Goal: Task Accomplishment & Management: Use online tool/utility

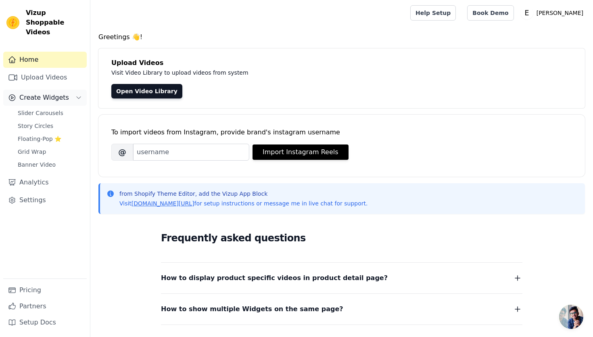
click at [34, 93] on span "Create Widgets" at bounding box center [44, 98] width 50 height 10
click at [36, 93] on span "Create Widgets" at bounding box center [44, 98] width 50 height 10
click at [49, 53] on link "Home" at bounding box center [45, 60] width 84 height 16
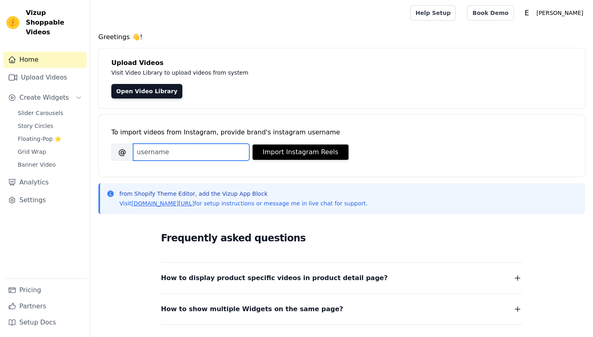
click at [223, 152] on input "Brand's Instagram Username" at bounding box center [191, 152] width 116 height 17
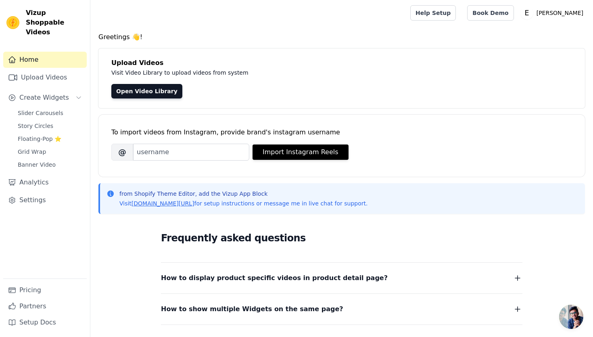
click at [119, 151] on span "@" at bounding box center [122, 152] width 22 height 17
click at [48, 75] on link "Upload Videos" at bounding box center [45, 77] width 84 height 16
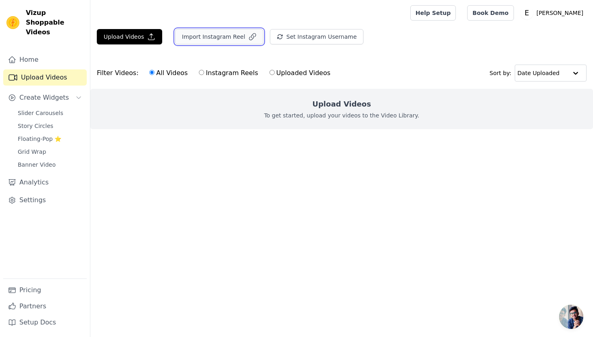
click at [228, 37] on button "Import Instagram Reel" at bounding box center [219, 36] width 88 height 15
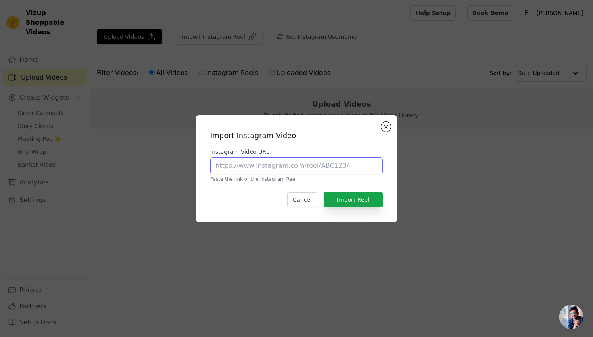
click at [283, 167] on input "Instagram Video URL" at bounding box center [296, 165] width 173 height 17
paste input "https://www.instagram.com/reel/DPEHr1gkrfU/?utm_source=ig_web_copy_link"
type input "https://www.instagram.com/reel/DPEHr1gkrfU/?utm_source=ig_web_copy_link"
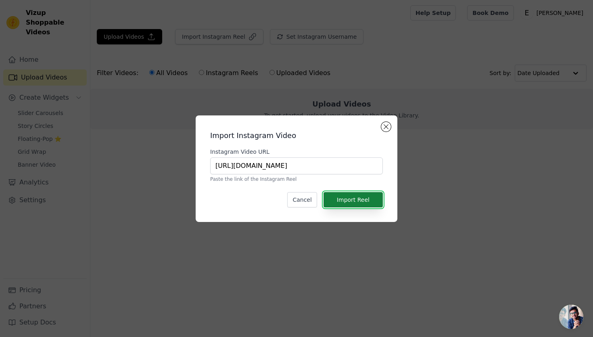
click at [365, 195] on button "Import Reel" at bounding box center [353, 199] width 59 height 15
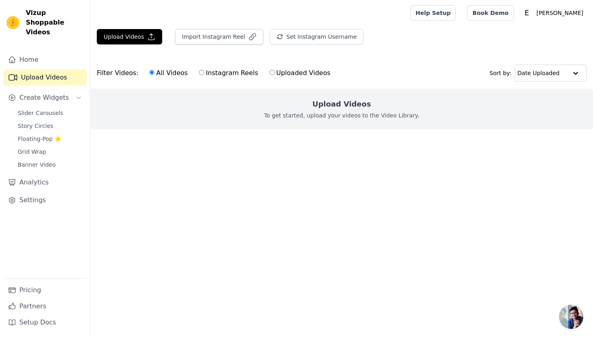
click at [199, 72] on input "Instagram Reels" at bounding box center [201, 72] width 5 height 5
radio input "true"
click at [220, 39] on button "Import Instagram Reel" at bounding box center [219, 36] width 88 height 15
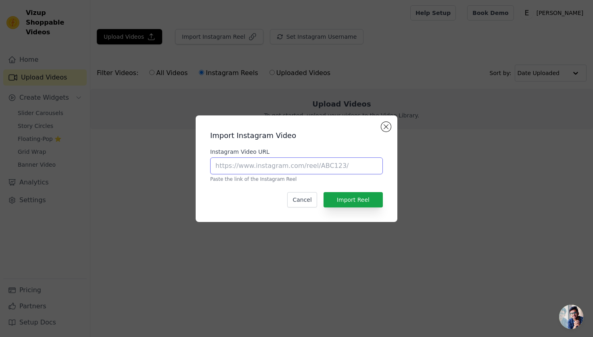
click at [282, 167] on input "Instagram Video URL" at bounding box center [296, 165] width 173 height 17
paste input "https://www.instagram.com/reel/DPEHr1gkrfU/?utm_source=ig_web_copy_link"
type input "https://www.instagram.com/reel/DPEHr1gkrfU/?utm_source=ig_web_copy_link"
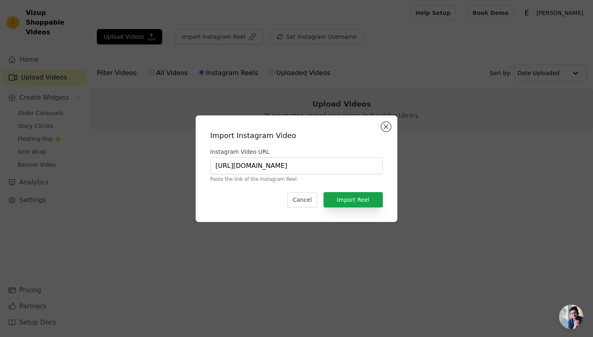
click at [358, 191] on div "Import Instagram Video Instagram Video URL https://www.instagram.com/reel/DPEHr…" at bounding box center [296, 169] width 189 height 94
click at [357, 198] on button "Import Reel" at bounding box center [353, 199] width 59 height 15
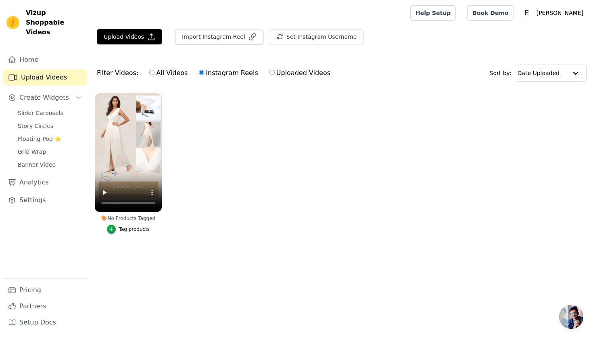
click at [122, 231] on div "Tag products" at bounding box center [134, 229] width 31 height 6
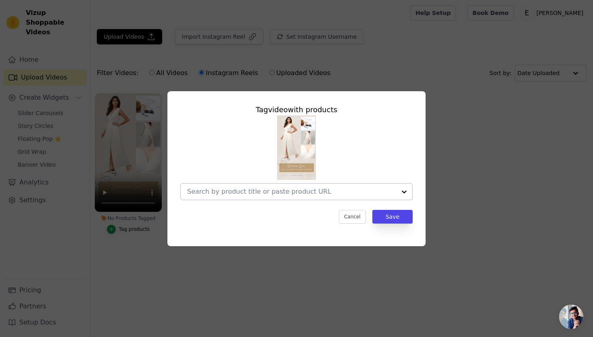
click at [287, 192] on input "No Products Tagged Tag video with products Cancel Save Tag products" at bounding box center [291, 192] width 209 height 8
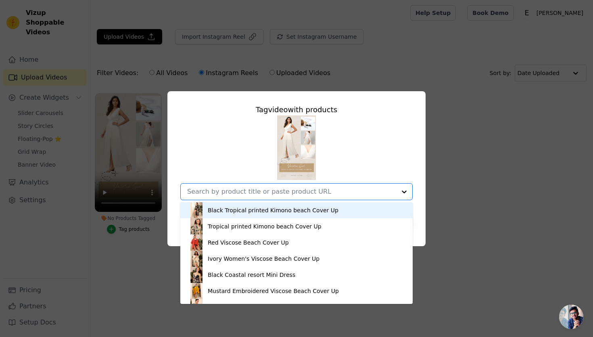
paste input "White Crinkled Cotton Maxi Dress with Side Slit – Light & Breezy"
type input "White Crinkled Cotton Maxi Dress with Side Slit – Light & Breezy"
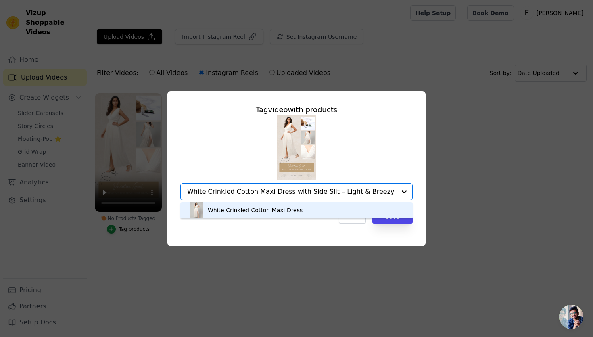
click at [274, 208] on div "White Crinkled Cotton Maxi Dress" at bounding box center [255, 210] width 95 height 8
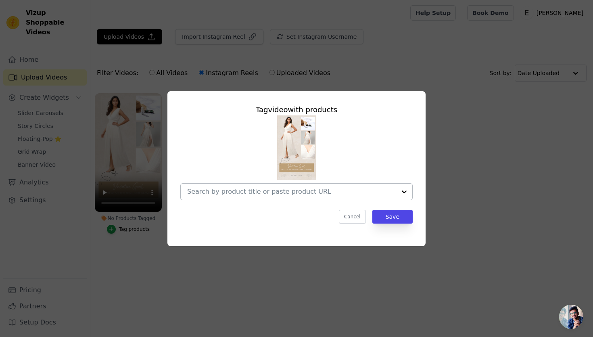
click at [285, 192] on input "No Products Tagged Tag video with products Cancel Save Tag products" at bounding box center [291, 192] width 209 height 8
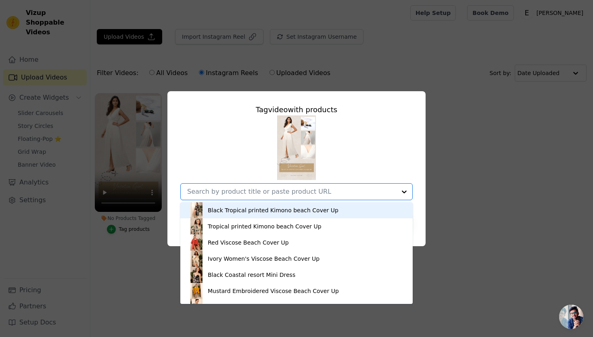
paste input "White Crinkled Cotton Maxi Dress with Side Slit – Light & Breezy"
type input "White Crinkled Cotton Maxi Dress with Side Slit – Light & Breezy"
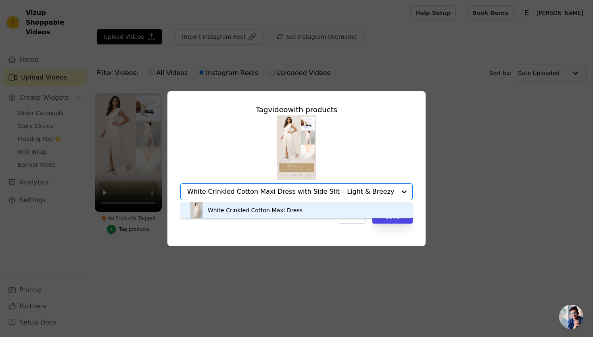
click at [285, 208] on div "White Crinkled Cotton Maxi Dress" at bounding box center [255, 210] width 95 height 8
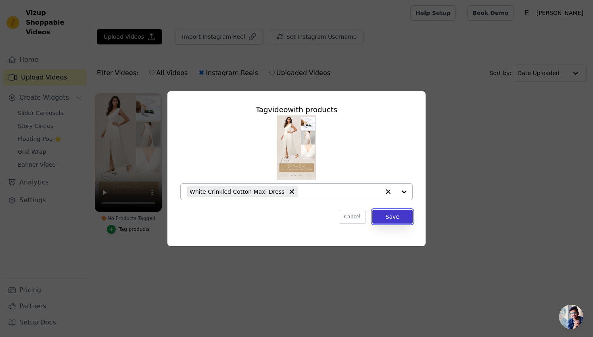
click at [391, 212] on button "Save" at bounding box center [392, 217] width 40 height 14
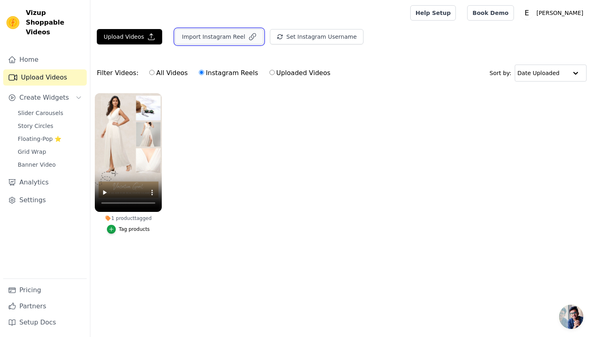
click at [230, 39] on button "Import Instagram Reel" at bounding box center [219, 36] width 88 height 15
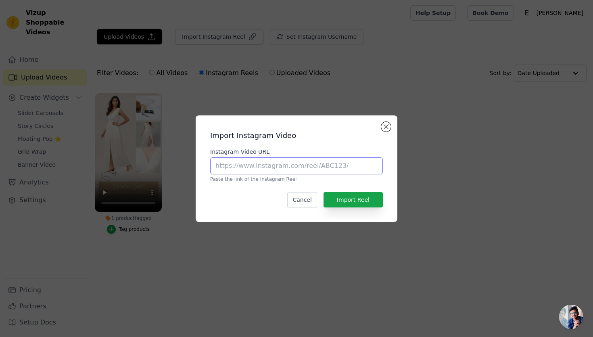
click at [251, 163] on input "Instagram Video URL" at bounding box center [296, 165] width 173 height 17
paste input "https://www.instagram.com/reel/DOsvuWlkgXf/?utm_source=ig_web_copy_link"
type input "https://www.instagram.com/reel/DOsvuWlkgXf/?utm_source=ig_web_copy_link"
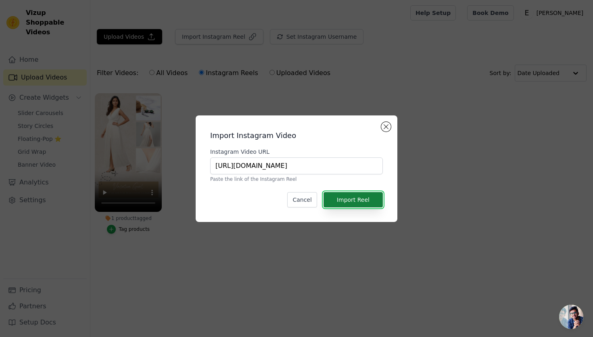
click at [356, 200] on button "Import Reel" at bounding box center [353, 199] width 59 height 15
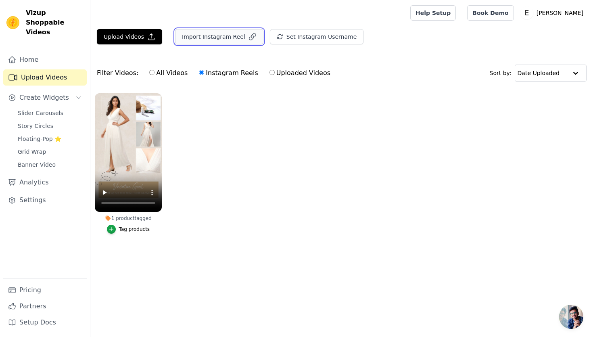
click at [199, 39] on button "Import Instagram Reel" at bounding box center [219, 36] width 88 height 15
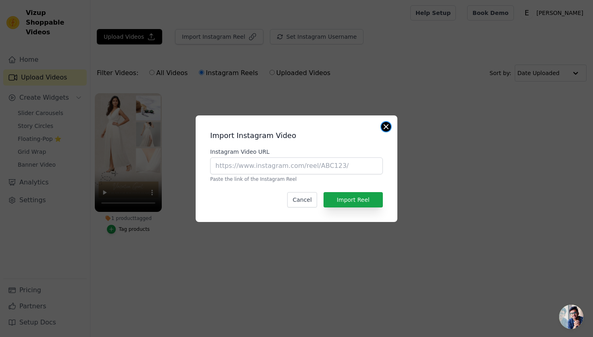
click at [388, 126] on button "Close modal" at bounding box center [386, 127] width 10 height 10
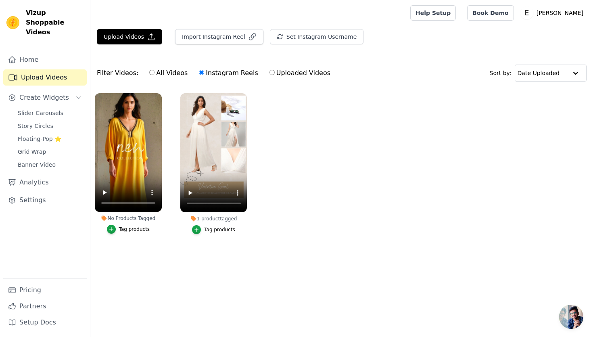
click at [132, 228] on div "Tag products" at bounding box center [134, 229] width 31 height 6
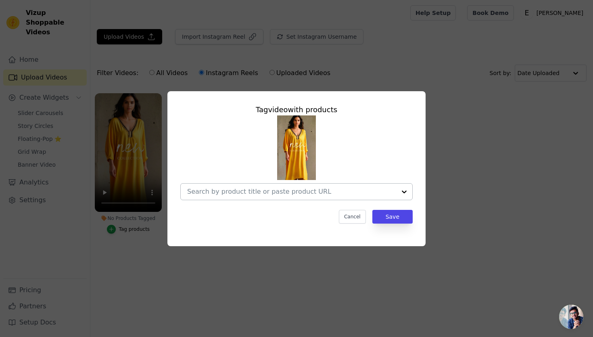
click at [256, 194] on input "No Products Tagged Tag video with products Cancel Save Tag products" at bounding box center [291, 192] width 209 height 8
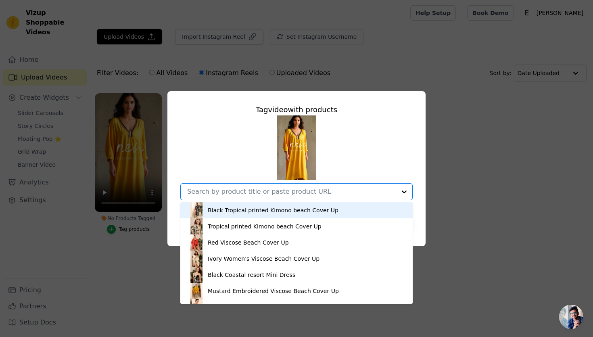
paste input "Eliaki Marigold Beaded V-Neck Kaftan Dress"
type input "Eliaki Marigold Beaded V-Neck Kaftan Dress"
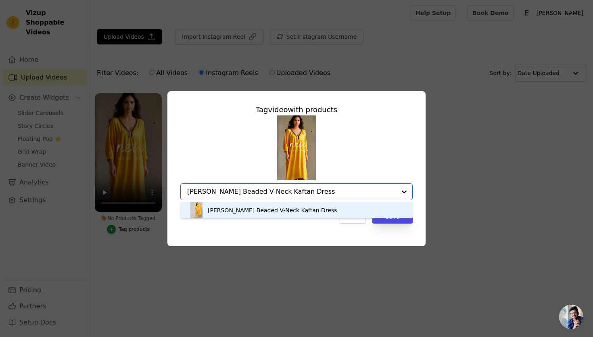
click at [260, 208] on div "Eliaki Marigold Beaded V-Neck Kaftan Dress" at bounding box center [272, 210] width 129 height 8
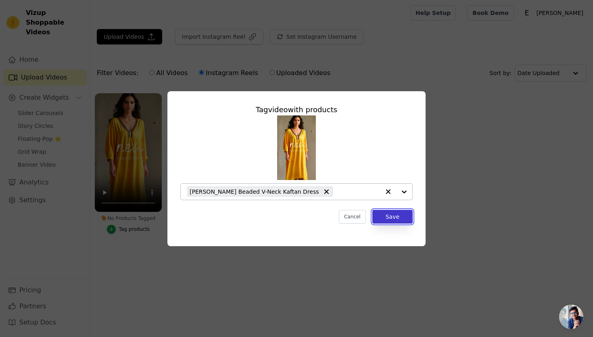
click at [400, 217] on button "Save" at bounding box center [392, 217] width 40 height 14
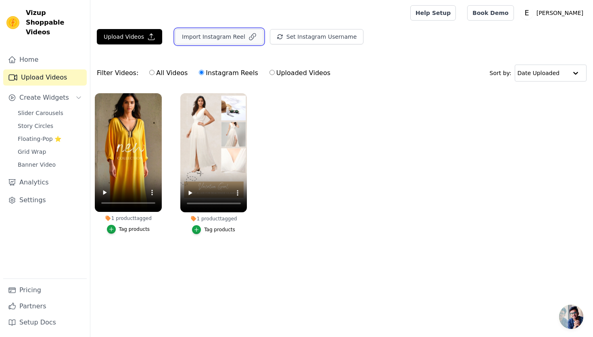
click at [234, 35] on button "Import Instagram Reel" at bounding box center [219, 36] width 88 height 15
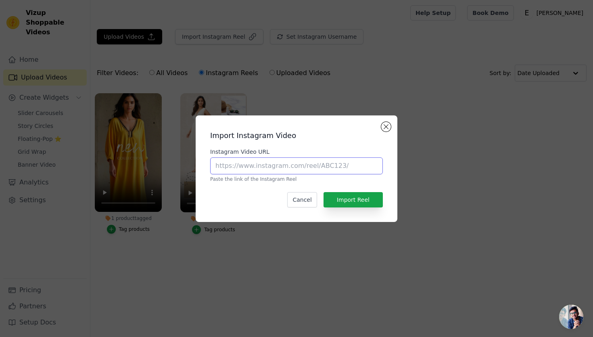
click at [257, 163] on input "Instagram Video URL" at bounding box center [296, 165] width 173 height 17
paste input "https://www.instagram.com/reel/DM2sqxzSRIp/?utm_source=ig_web_copy_link"
type input "https://www.instagram.com/reel/DM2sqxzSRIp/?utm_source=ig_web_copy_link"
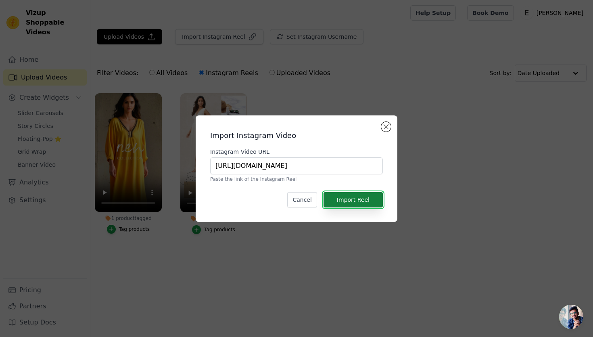
click at [341, 199] on button "Import Reel" at bounding box center [353, 199] width 59 height 15
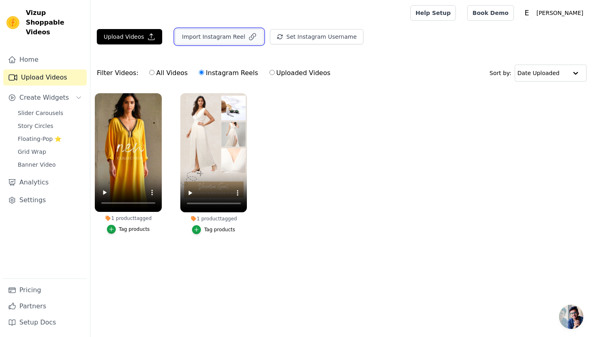
click at [217, 38] on button "Import Instagram Reel" at bounding box center [219, 36] width 88 height 15
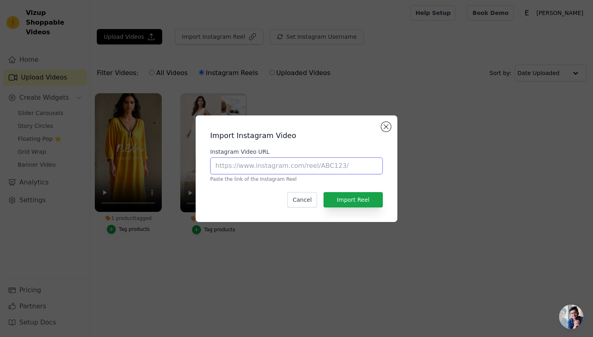
click at [286, 158] on input "Instagram Video URL" at bounding box center [296, 165] width 173 height 17
paste input "https://www.instagram.com/reel/DM2sqxzSRIp/?utm_source=ig_web_copy_link"
type input "https://www.instagram.com/reel/DM2sqxzSRIp/?utm_source=ig_web_copy_link"
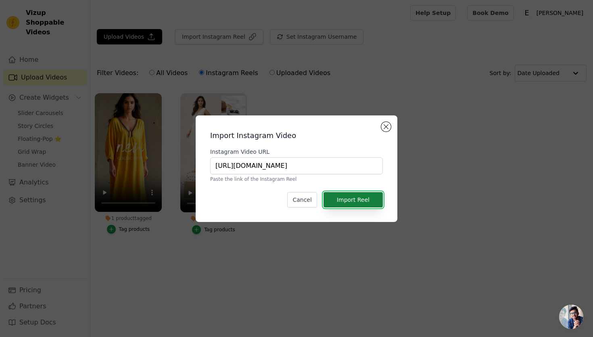
click at [355, 200] on button "Import Reel" at bounding box center [353, 199] width 59 height 15
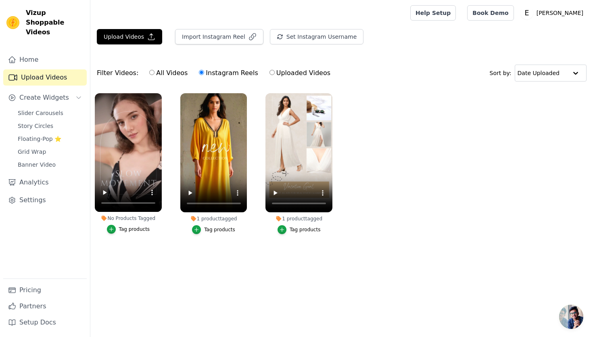
click at [133, 229] on div "Tag products" at bounding box center [134, 229] width 31 height 6
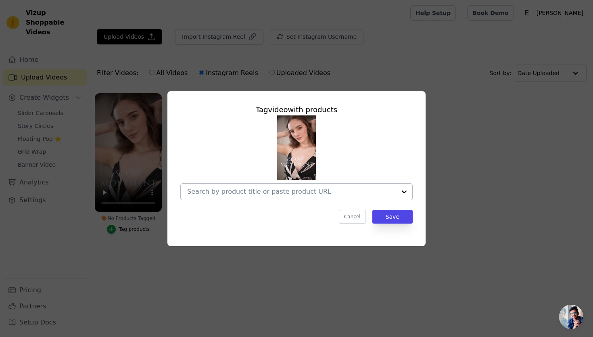
click at [246, 192] on input "No Products Tagged Tag video with products Cancel Save Tag products" at bounding box center [291, 192] width 209 height 8
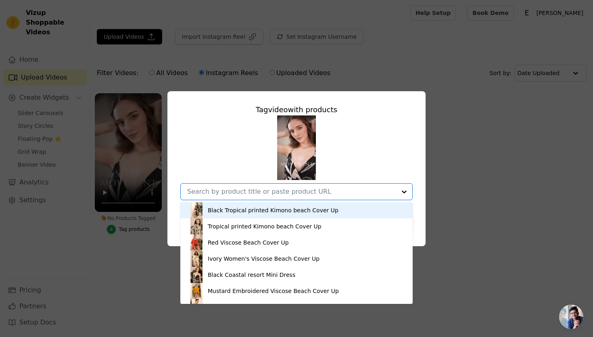
paste input "Eliaki Coastal women's Mini Dress - Versatile Resort Wear."
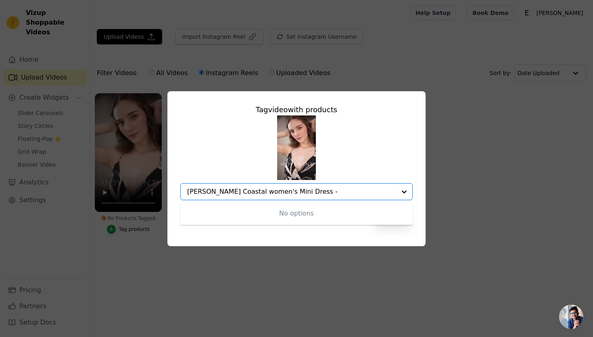
type input "Eliaki Coastal women's Mini Dress -"
click at [279, 190] on input "No Products Tagged Tag video with products Option undefined, selected. Select i…" at bounding box center [291, 192] width 209 height 8
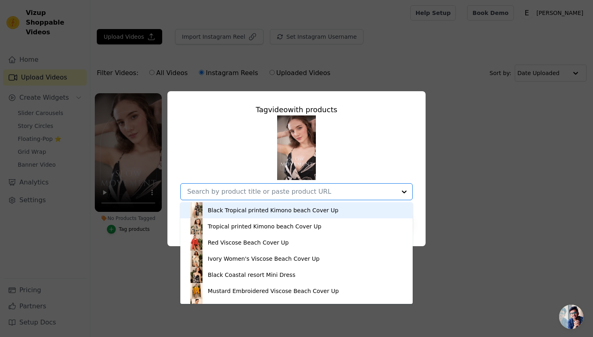
paste input "Eliaki Coastal"
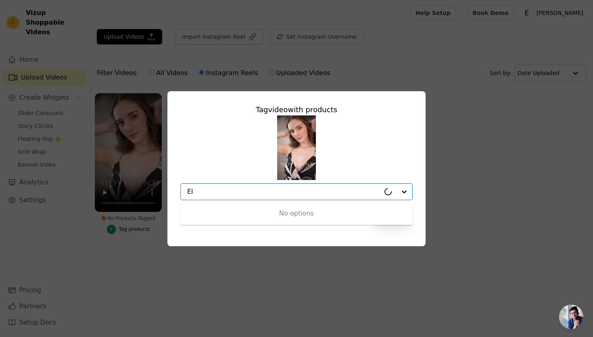
type input "E"
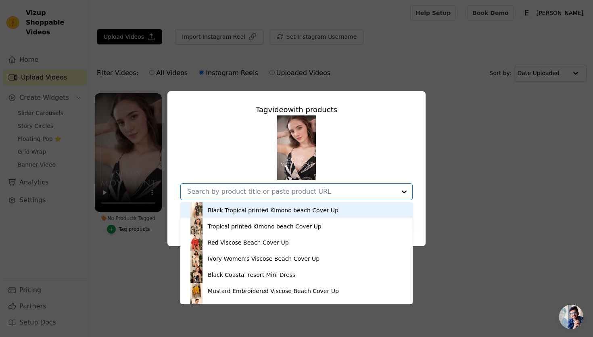
paste input "Eliaki Coastal"
type input "Eliaki Coastal"
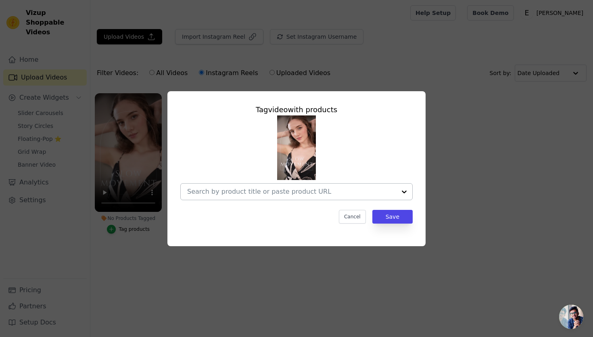
click at [291, 196] on div at bounding box center [291, 192] width 209 height 16
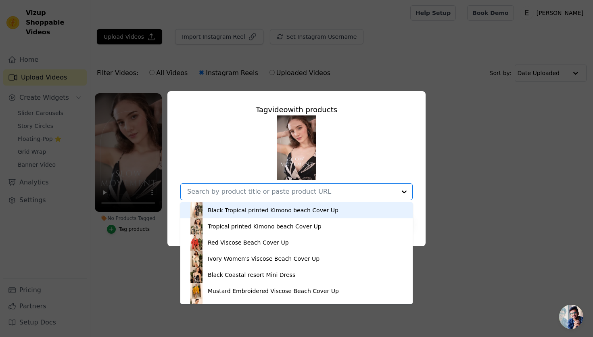
paste input "Eliaki Coastal"
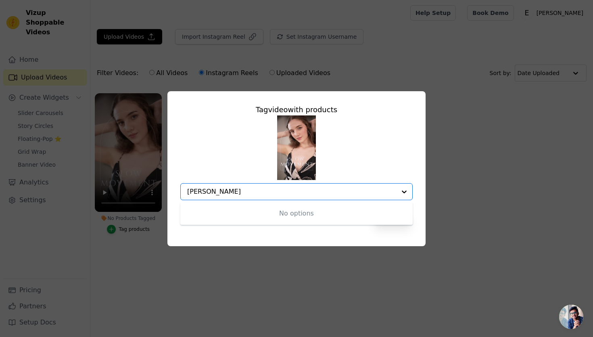
type input "[PERSON_NAME]"
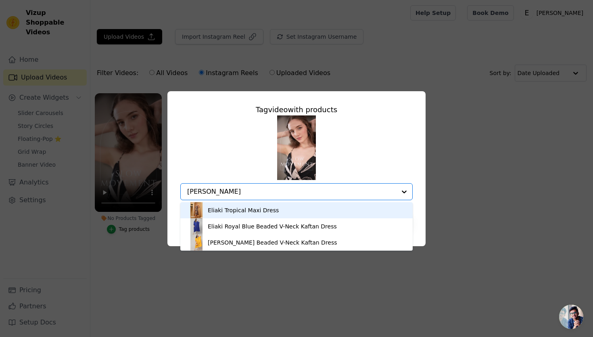
click at [250, 208] on div "Eliaki Tropical Maxi Dress" at bounding box center [243, 210] width 71 height 8
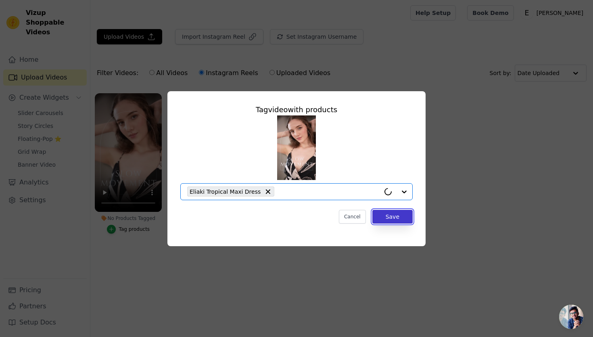
click at [398, 213] on button "Save" at bounding box center [392, 217] width 40 height 14
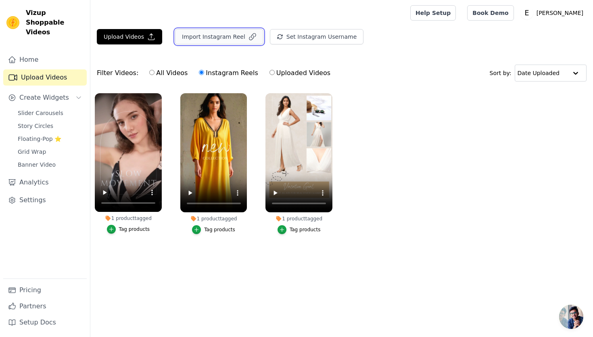
click at [225, 39] on button "Import Instagram Reel" at bounding box center [219, 36] width 88 height 15
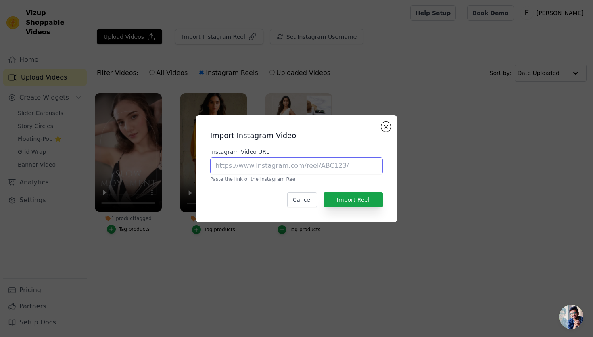
click at [279, 168] on input "Instagram Video URL" at bounding box center [296, 165] width 173 height 17
paste input "https://www.instagram.com/reel/DME4yi2SCiv/?utm_source=ig_web_copy_link"
type input "https://www.instagram.com/reel/DME4yi2SCiv/?utm_source=ig_web_copy_link"
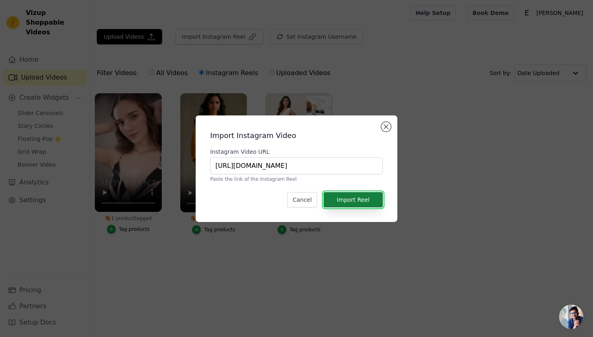
click at [352, 198] on button "Import Reel" at bounding box center [353, 199] width 59 height 15
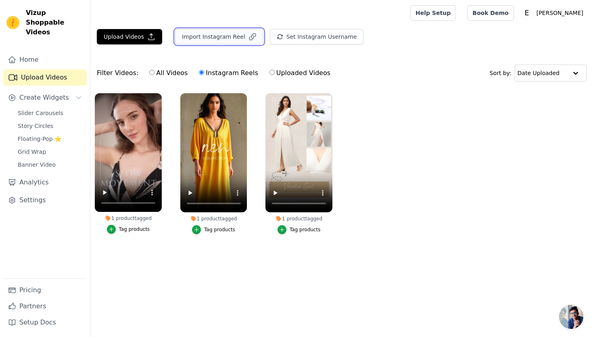
click at [207, 39] on button "Import Instagram Reel" at bounding box center [219, 36] width 88 height 15
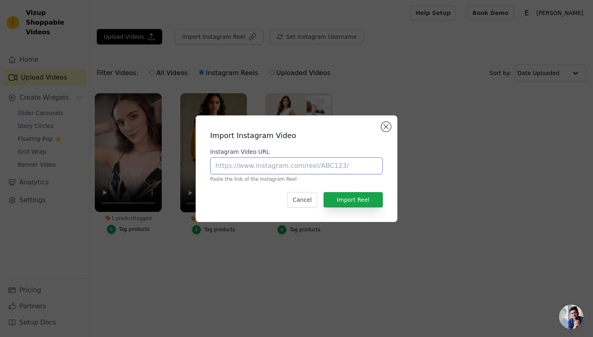
click at [254, 167] on input "Instagram Video URL" at bounding box center [296, 165] width 173 height 17
paste input "https://www.instagram.com/reel/DME4yi2SCiv/?utm_source=ig_web_copy_link"
type input "https://www.instagram.com/reel/DME4yi2SCiv/?utm_source=ig_web_copy_link"
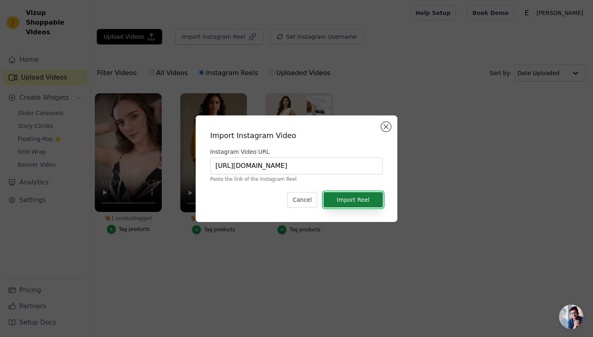
click at [353, 198] on button "Import Reel" at bounding box center [353, 199] width 59 height 15
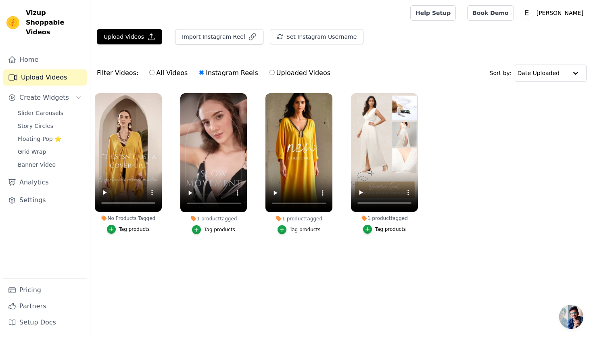
click at [127, 230] on div "Tag products" at bounding box center [134, 229] width 31 height 6
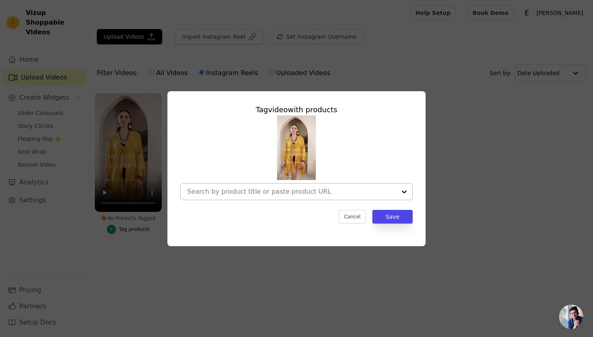
click at [266, 190] on input "No Products Tagged Tag video with products Cancel Save Tag products" at bounding box center [291, 192] width 209 height 8
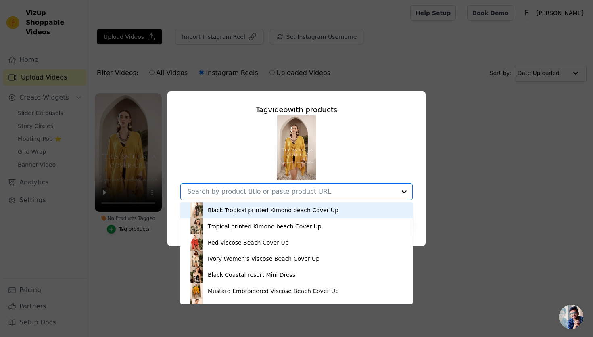
paste input "Eliaki Mustard 100% Viscose Women's Beach Cover-Up, Size Inclusive & Travel-Rea…"
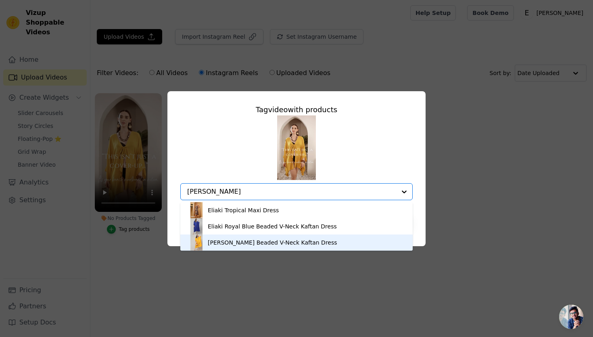
type input "[PERSON_NAME]"
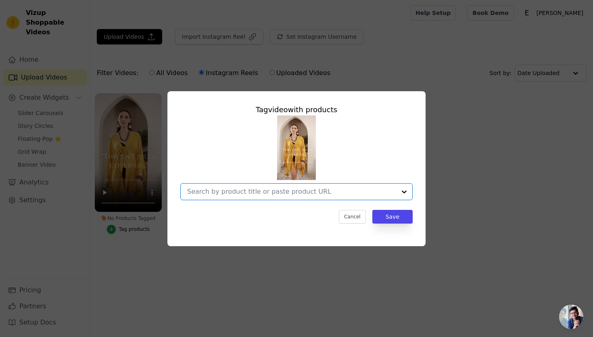
click at [275, 190] on input "No Products Tagged Tag video with products Option undefined, selected. Select i…" at bounding box center [291, 192] width 209 height 8
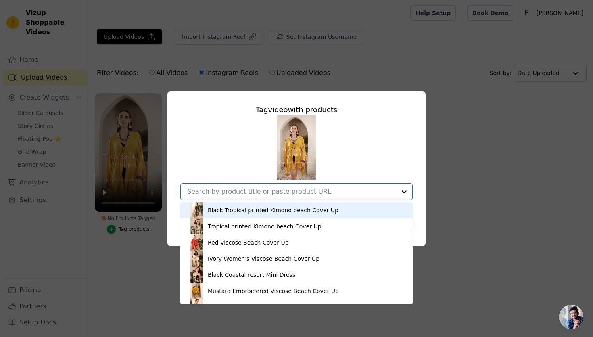
paste input "Eliaki Mustard 100% Viscose Women's Beach Cover-Up, Size Inclusive & Travel-Rea…"
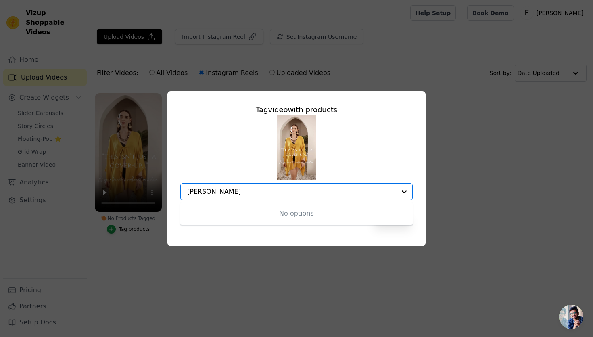
type input "[PERSON_NAME]"
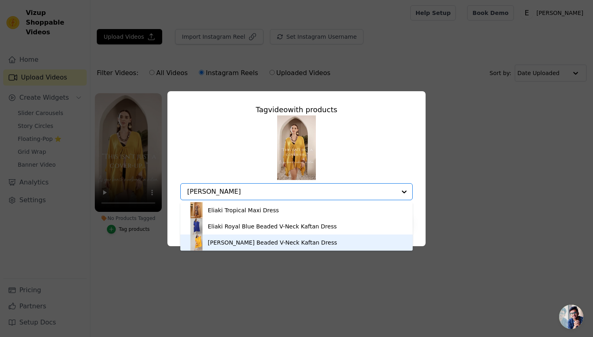
click at [234, 244] on div "Eliaki Marigold Beaded V-Neck Kaftan Dress" at bounding box center [272, 242] width 129 height 8
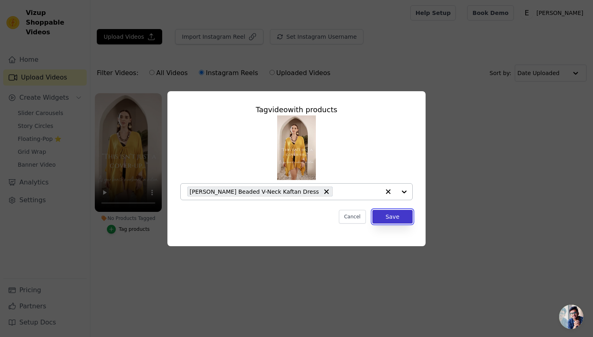
click at [393, 216] on button "Save" at bounding box center [392, 217] width 40 height 14
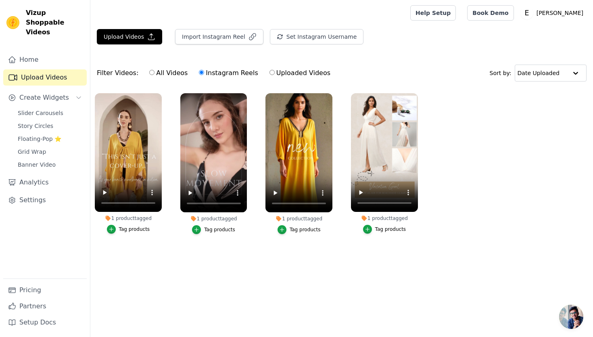
click at [138, 218] on div "1 product tagged" at bounding box center [128, 218] width 67 height 6
click at [110, 218] on icon at bounding box center [107, 218] width 5 height 5
click at [214, 39] on button "Import Instagram Reel" at bounding box center [219, 36] width 88 height 15
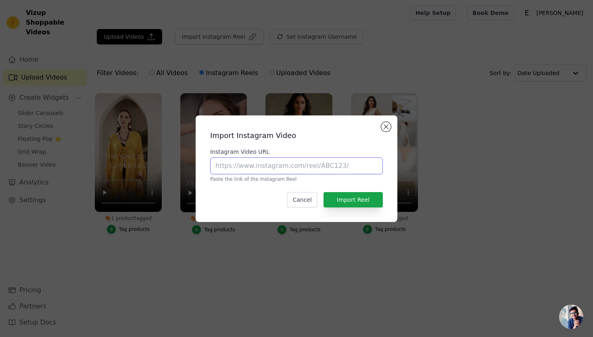
click at [255, 168] on input "Instagram Video URL" at bounding box center [296, 165] width 173 height 17
paste input "https://www.instagram.com/reel/DLur2ajy3kR/?utm_source=ig_web_copy_link"
type input "https://www.instagram.com/reel/DLur2ajy3kR/?utm_source=ig_web_copy_link"
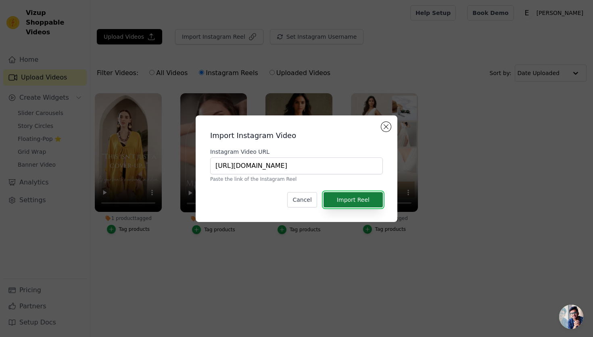
click at [363, 202] on button "Import Reel" at bounding box center [353, 199] width 59 height 15
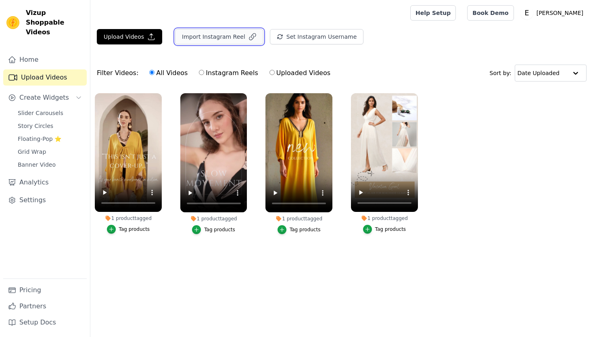
click at [215, 37] on button "Import Instagram Reel" at bounding box center [219, 36] width 88 height 15
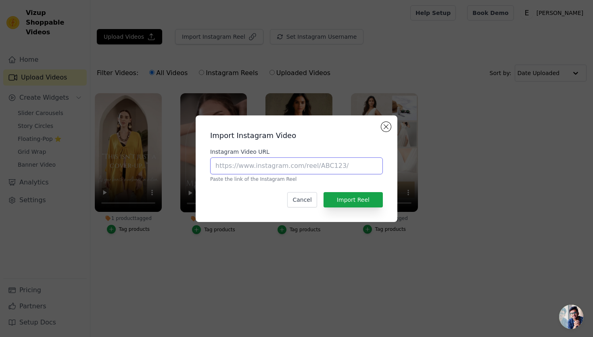
click at [249, 165] on input "Instagram Video URL" at bounding box center [296, 165] width 173 height 17
paste input "https://www.instagram.com/reel/DLur2ajy3kR/?utm_source=ig_web_copy_link"
type input "https://www.instagram.com/reel/DLur2ajy3kR/?utm_source=ig_web_copy_link"
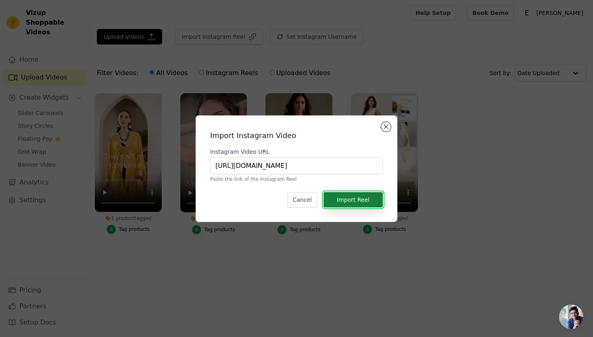
click at [361, 203] on button "Import Reel" at bounding box center [353, 199] width 59 height 15
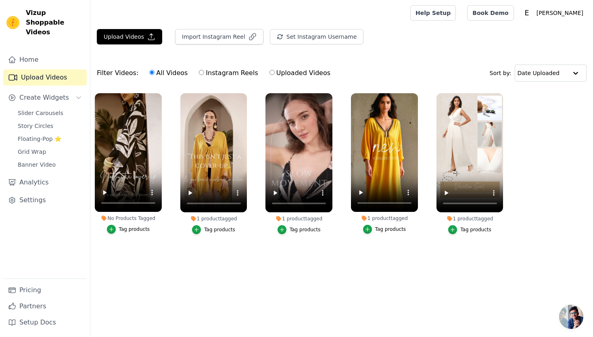
click at [138, 230] on div "Tag products" at bounding box center [134, 229] width 31 height 6
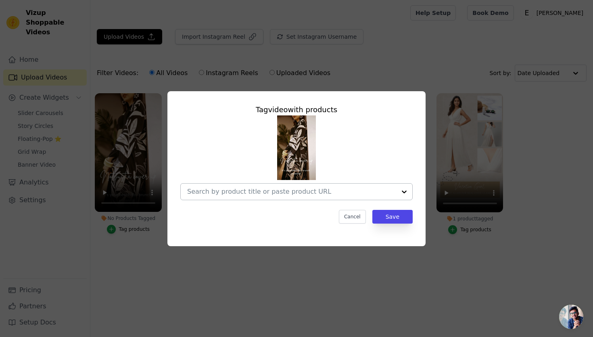
click at [234, 190] on input "No Products Tagged Tag video with products Cancel Save Tag products" at bounding box center [291, 192] width 209 height 8
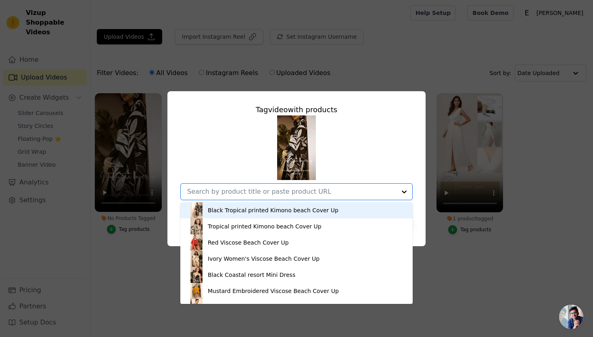
paste input "Eliaki Tropical Leaf Women's Black Kimono Cover-Up – Lightweight & Luxe Resort …"
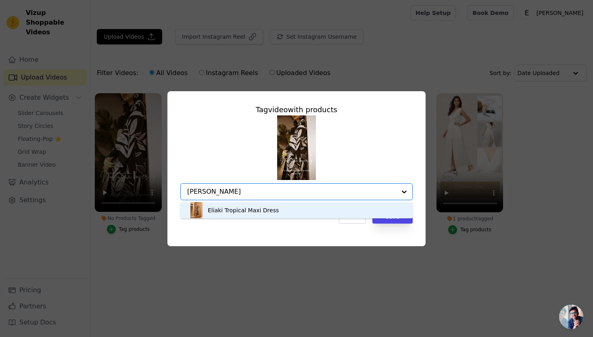
type input "[PERSON_NAME]"
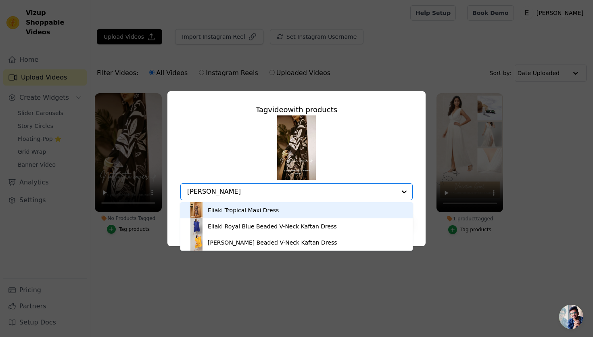
click at [269, 209] on div "Eliaki Tropical Maxi Dress" at bounding box center [243, 210] width 71 height 8
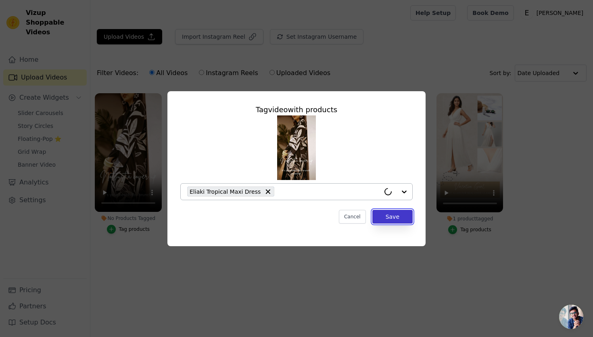
click at [393, 216] on button "Save" at bounding box center [392, 217] width 40 height 14
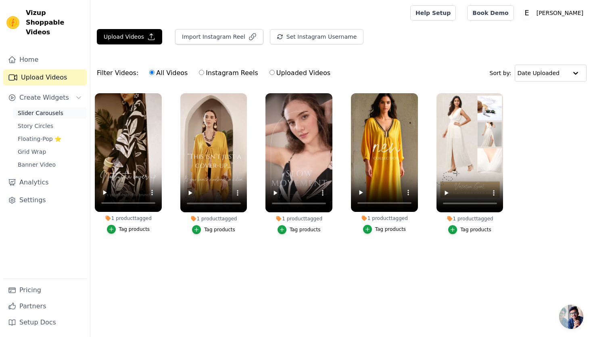
click at [50, 109] on span "Slider Carousels" at bounding box center [41, 113] width 46 height 8
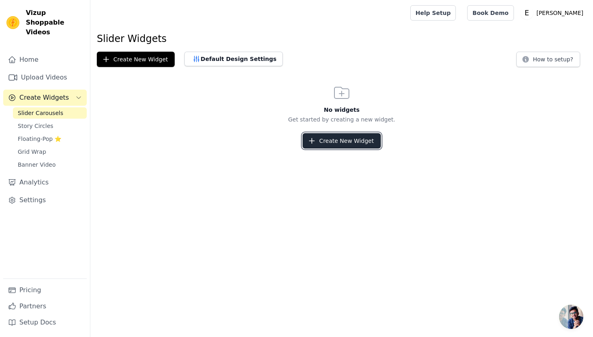
click at [335, 146] on button "Create New Widget" at bounding box center [342, 140] width 78 height 15
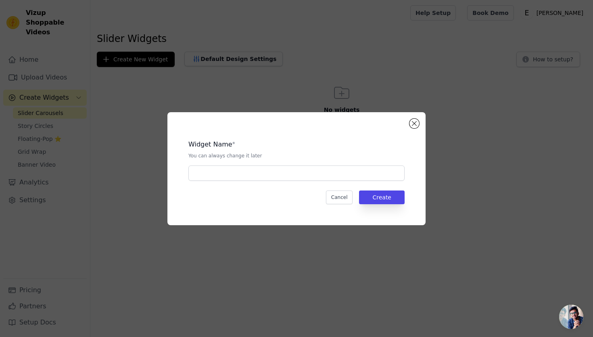
click at [294, 180] on div "Widget Name * You can always change it later Cancel Create" at bounding box center [296, 168] width 232 height 87
click at [413, 123] on button "Close modal" at bounding box center [414, 124] width 10 height 10
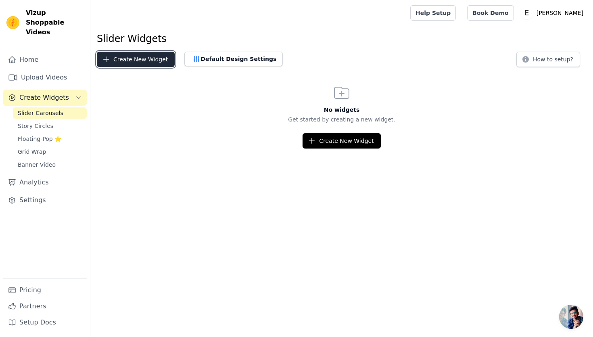
click at [123, 56] on button "Create New Widget" at bounding box center [136, 59] width 78 height 15
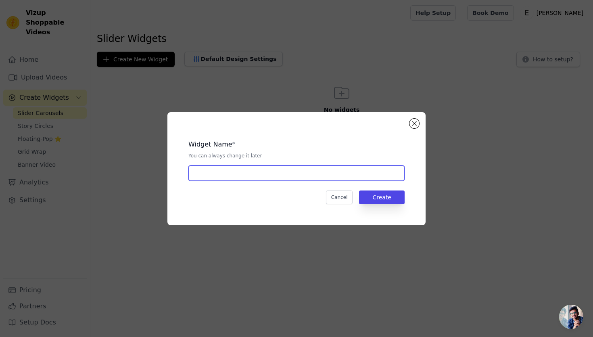
click at [288, 171] on input "text" at bounding box center [296, 172] width 216 height 15
type input "Home Page"
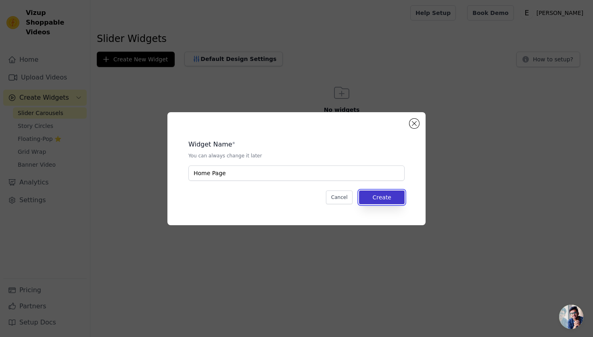
click at [392, 196] on button "Create" at bounding box center [382, 197] width 46 height 14
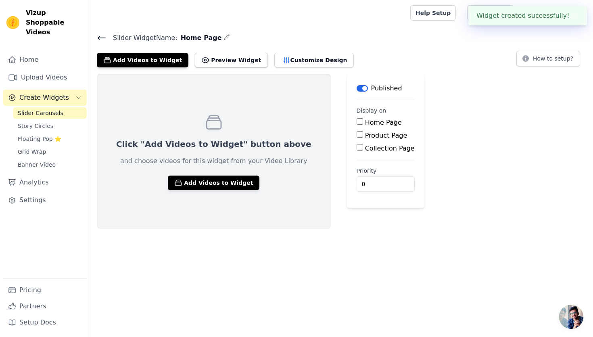
click at [357, 120] on input "Home Page" at bounding box center [360, 121] width 6 height 6
checkbox input "true"
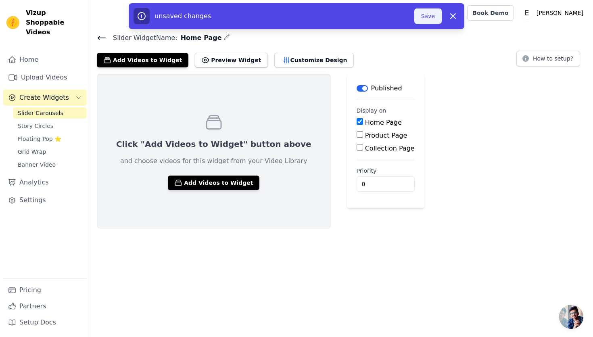
click at [426, 15] on button "Save" at bounding box center [427, 15] width 27 height 15
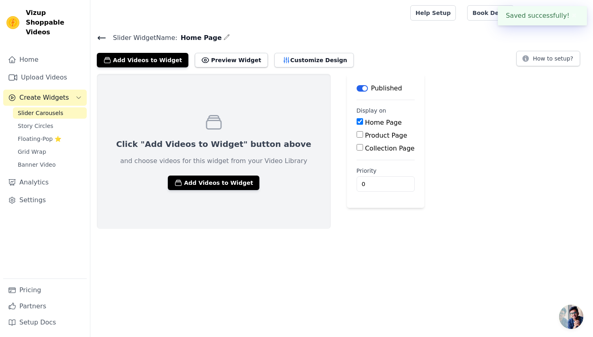
click at [401, 15] on div at bounding box center [249, 13] width 304 height 26
click at [215, 184] on button "Add Videos to Widget" at bounding box center [214, 182] width 92 height 15
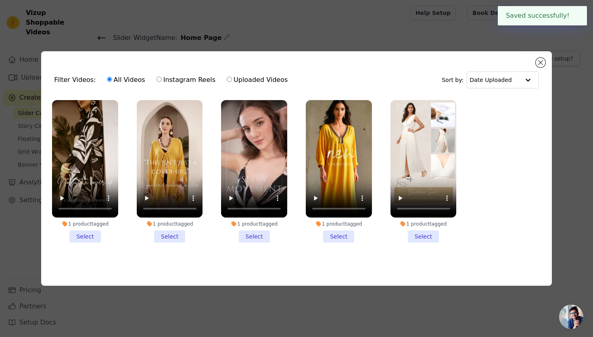
click at [88, 238] on li "1 product tagged Select" at bounding box center [85, 171] width 66 height 142
click at [0, 0] on input "1 product tagged Select" at bounding box center [0, 0] width 0 height 0
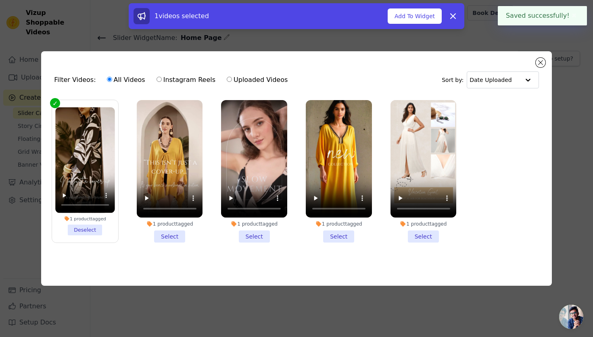
click at [167, 238] on li "1 product tagged Select" at bounding box center [170, 171] width 66 height 142
click at [0, 0] on input "1 product tagged Select" at bounding box center [0, 0] width 0 height 0
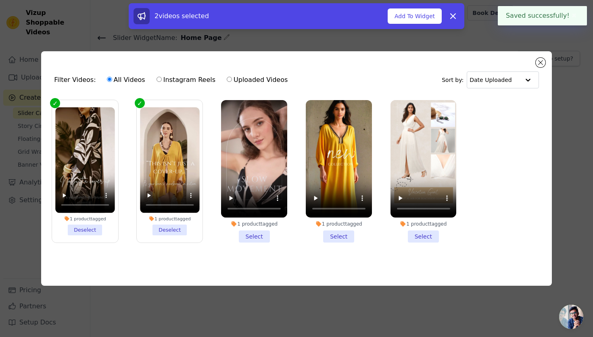
click at [263, 233] on li "1 product tagged Select" at bounding box center [254, 171] width 66 height 142
click at [0, 0] on input "1 product tagged Select" at bounding box center [0, 0] width 0 height 0
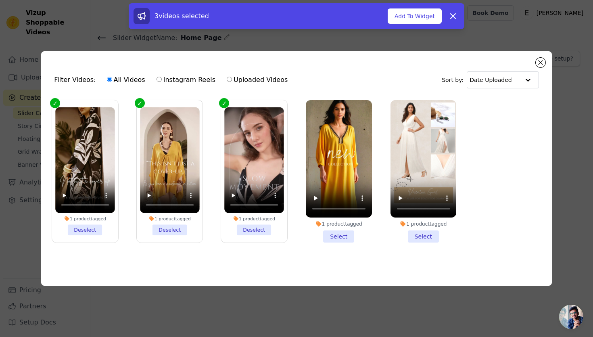
click at [330, 232] on li "1 product tagged Select" at bounding box center [339, 171] width 66 height 142
click at [0, 0] on input "1 product tagged Select" at bounding box center [0, 0] width 0 height 0
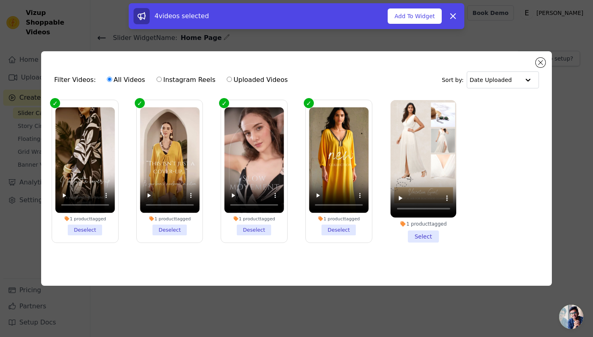
click at [427, 238] on li "1 product tagged Select" at bounding box center [424, 171] width 66 height 142
click at [0, 0] on input "1 product tagged Select" at bounding box center [0, 0] width 0 height 0
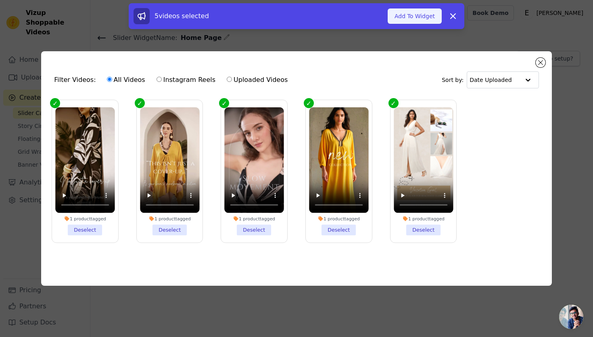
click at [415, 16] on button "Add To Widget" at bounding box center [415, 15] width 54 height 15
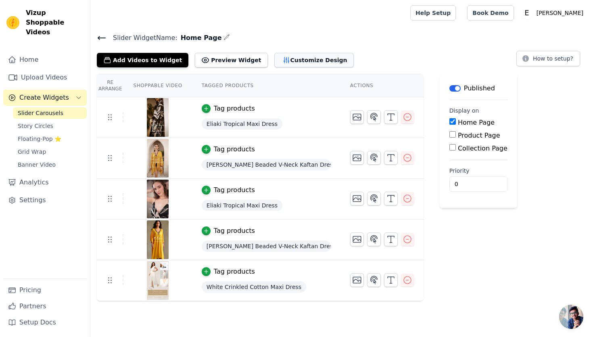
click at [302, 64] on button "Customize Design" at bounding box center [313, 60] width 79 height 15
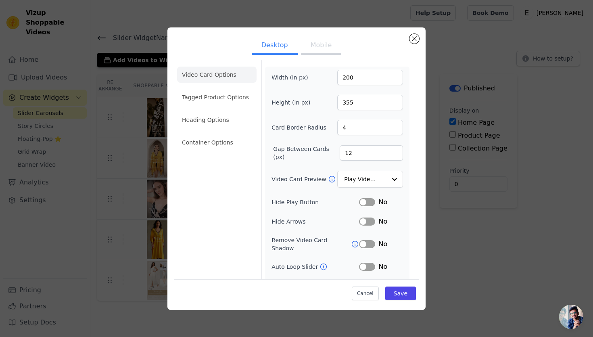
scroll to position [31, 0]
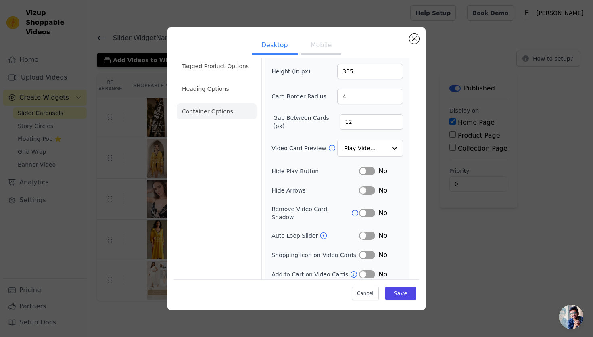
click at [215, 112] on li "Container Options" at bounding box center [216, 111] width 79 height 16
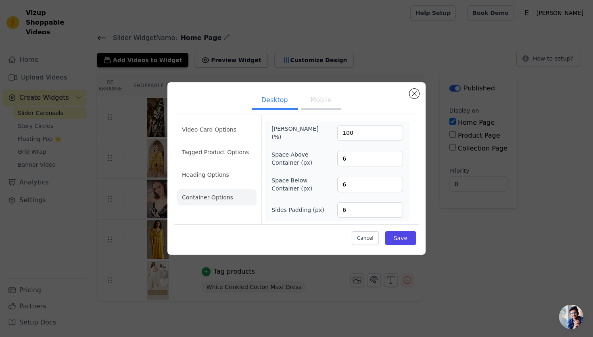
scroll to position [0, 0]
click at [201, 174] on li "Heading Options" at bounding box center [216, 175] width 79 height 16
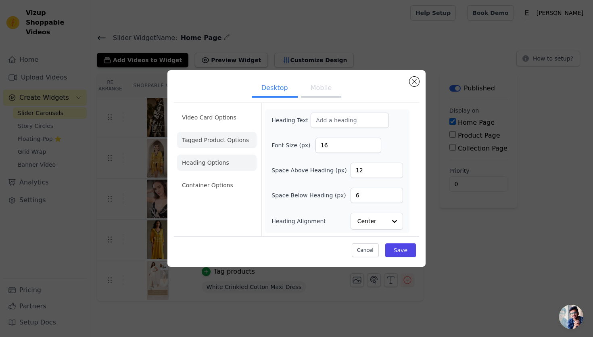
click at [226, 138] on li "Tagged Product Options" at bounding box center [216, 140] width 79 height 16
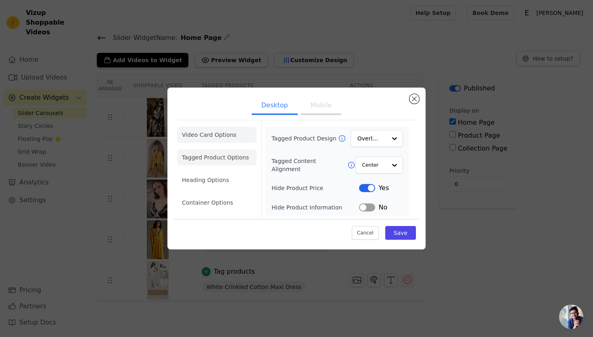
click at [230, 134] on li "Video Card Options" at bounding box center [216, 135] width 79 height 16
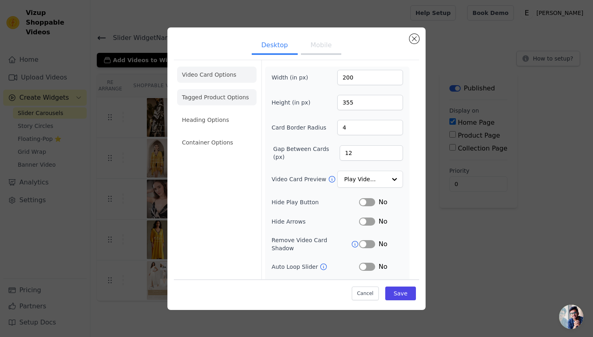
click at [227, 96] on li "Tagged Product Options" at bounding box center [216, 97] width 79 height 16
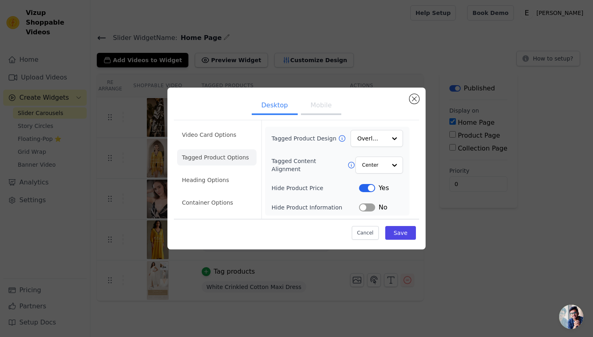
click at [371, 191] on button "Label" at bounding box center [367, 188] width 16 height 8
click at [404, 234] on button "Save" at bounding box center [400, 233] width 31 height 14
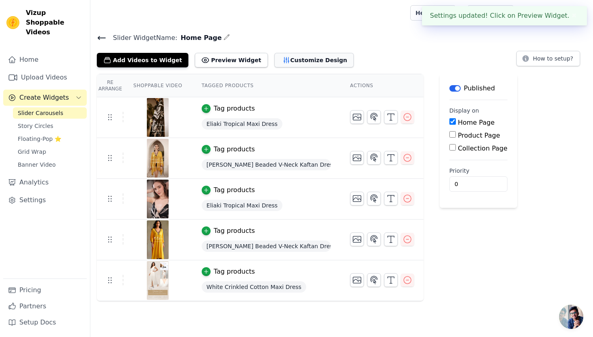
click at [283, 56] on button "Customize Design" at bounding box center [313, 60] width 79 height 15
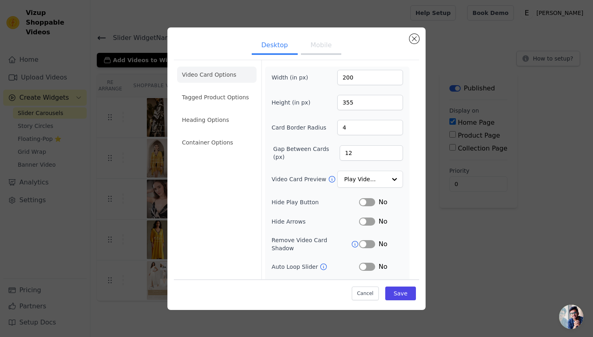
click at [218, 73] on li "Video Card Options" at bounding box center [216, 75] width 79 height 16
click at [318, 42] on button "Mobile" at bounding box center [321, 46] width 40 height 18
click at [211, 124] on li "Heading Options" at bounding box center [216, 120] width 79 height 16
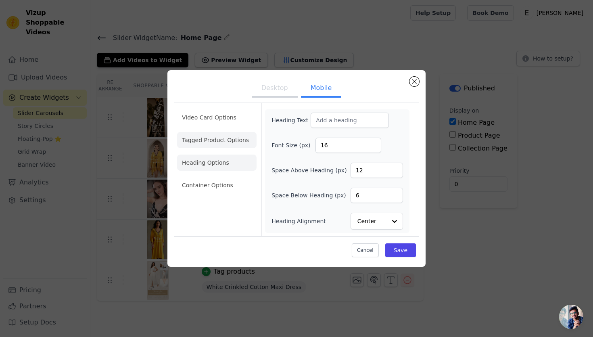
click at [217, 144] on li "Tagged Product Options" at bounding box center [216, 140] width 79 height 16
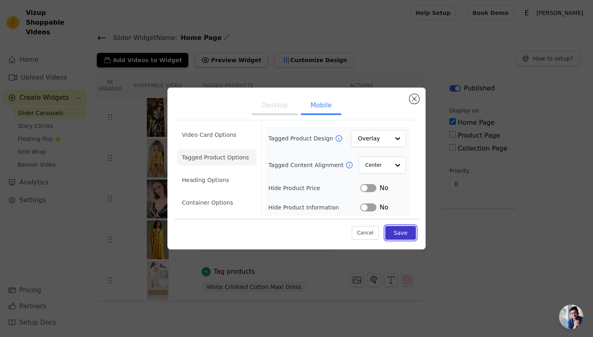
click at [401, 236] on button "Save" at bounding box center [400, 233] width 31 height 14
